Goal: Task Accomplishment & Management: Manage account settings

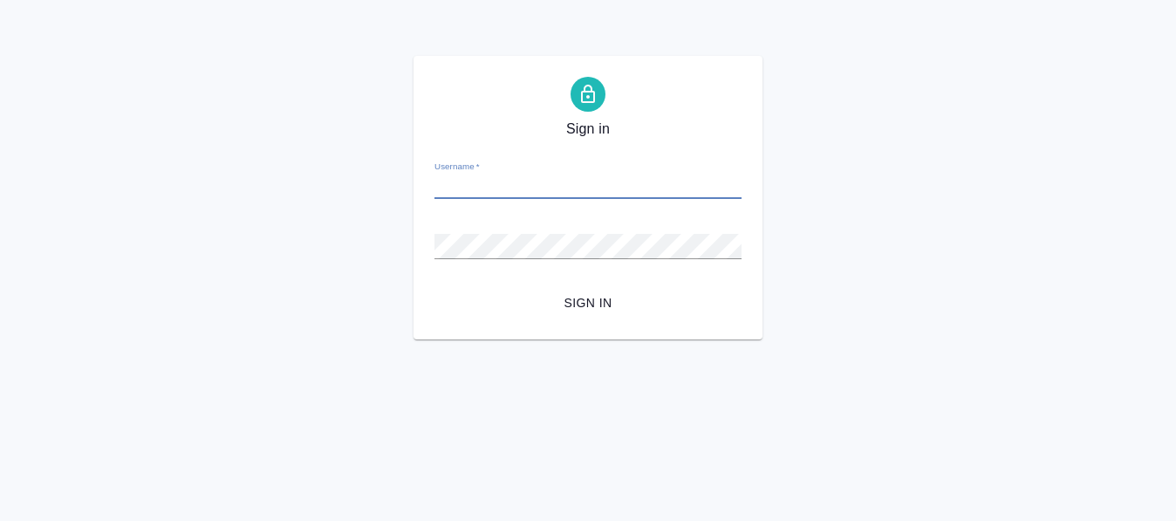
paste input "[EMAIL_ADDRESS][DOMAIN_NAME]"
type input "[EMAIL_ADDRESS][DOMAIN_NAME]"
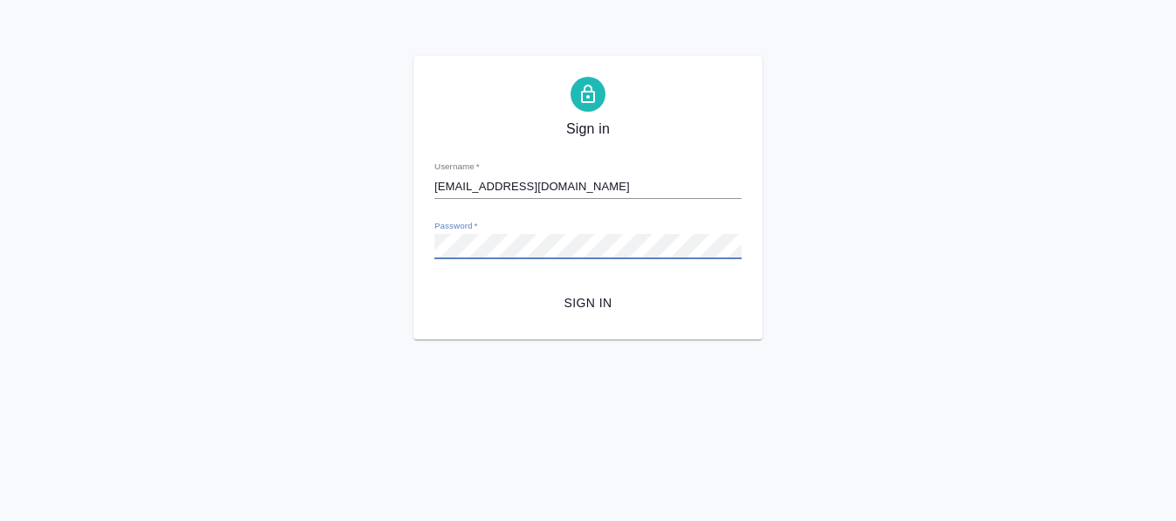
click at [610, 297] on span "Sign in" at bounding box center [588, 303] width 279 height 22
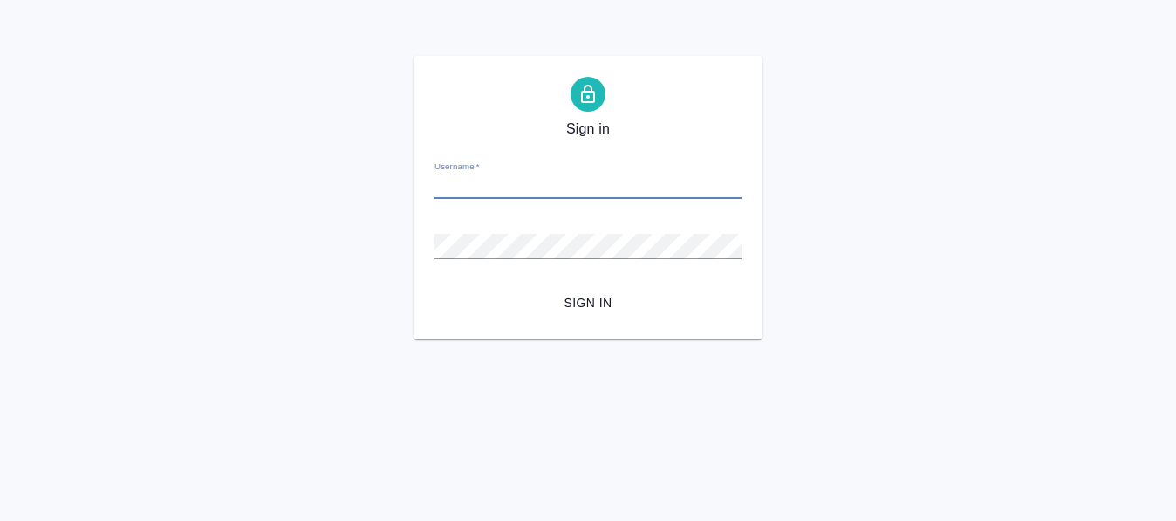
paste input "y.volgina"
type input "y.volgina"
click at [600, 303] on span "Sign in" at bounding box center [588, 303] width 279 height 22
click at [494, 195] on input "Username   *" at bounding box center [588, 187] width 307 height 24
click at [555, 172] on div "Username   *" at bounding box center [588, 180] width 307 height 38
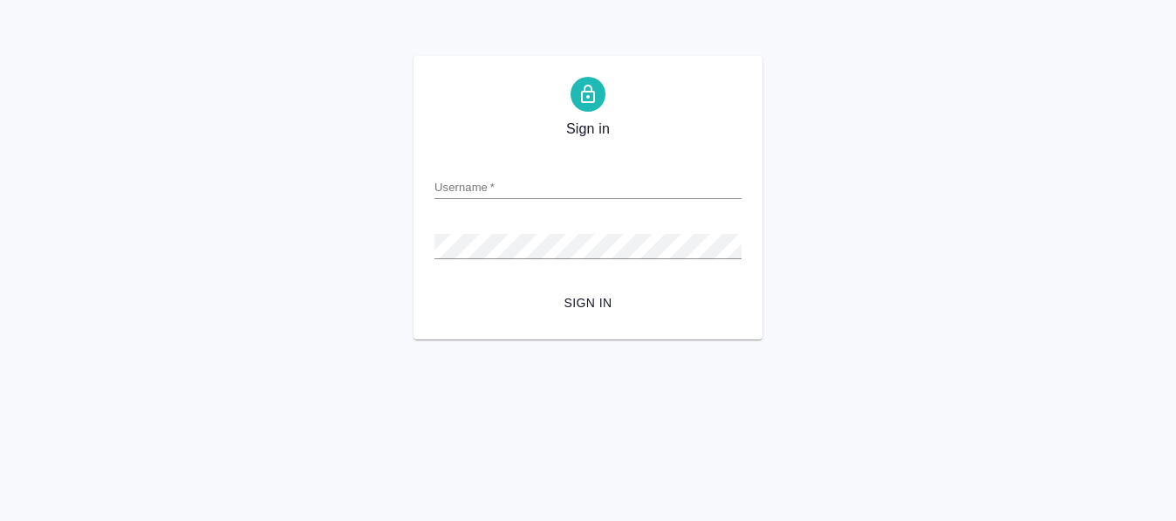
click at [504, 183] on input "Username   *" at bounding box center [588, 187] width 307 height 24
click at [471, 189] on input "Username   *" at bounding box center [588, 187] width 307 height 24
paste input "[EMAIL_ADDRESS][DOMAIN_NAME]"
type input "[EMAIL_ADDRESS][DOMAIN_NAME]"
click at [587, 299] on span "Sign in" at bounding box center [588, 303] width 279 height 22
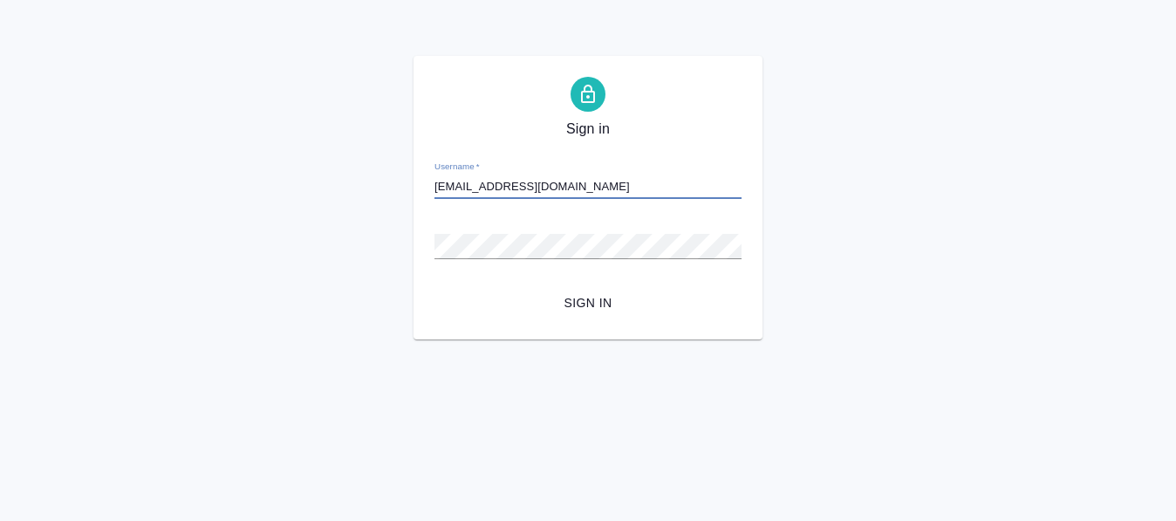
type input "[EMAIL_ADDRESS][DOMAIN_NAME]"
click at [585, 302] on span "Sign in" at bounding box center [588, 303] width 279 height 22
